Goal: Find contact information: Find contact information

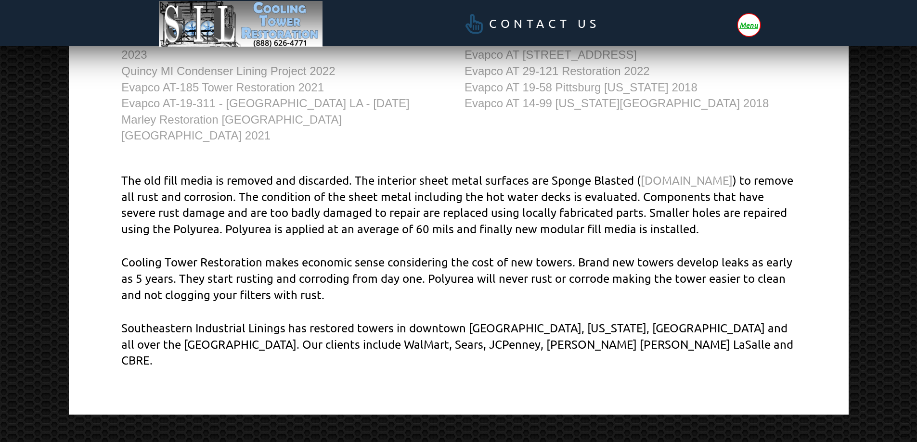
scroll to position [479, 0]
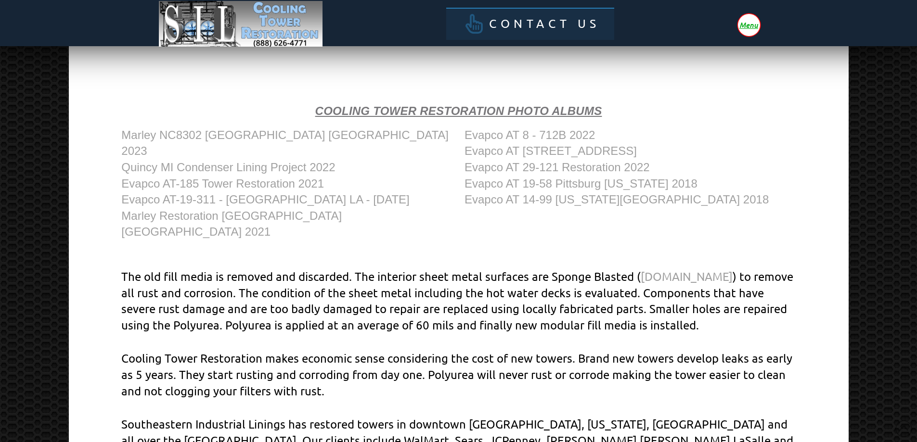
click at [524, 26] on span "Contact Us" at bounding box center [544, 24] width 111 height 12
